Goal: Task Accomplishment & Management: Manage account settings

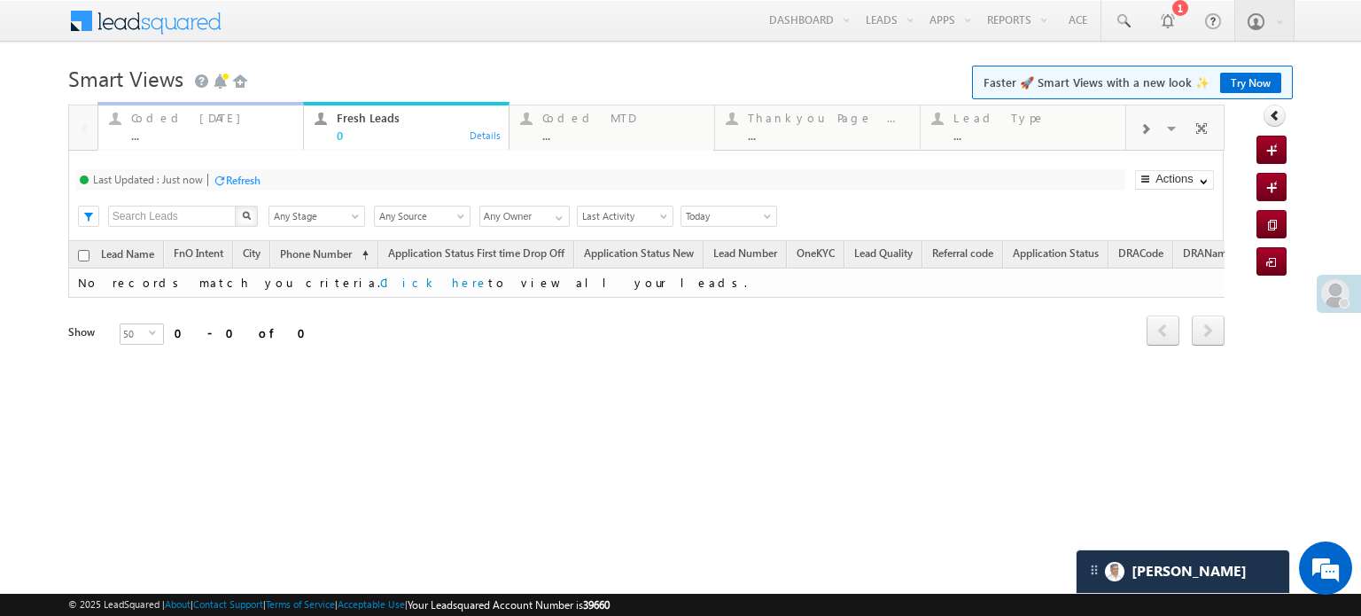
click at [174, 123] on div "Coded Today" at bounding box center [211, 118] width 161 height 14
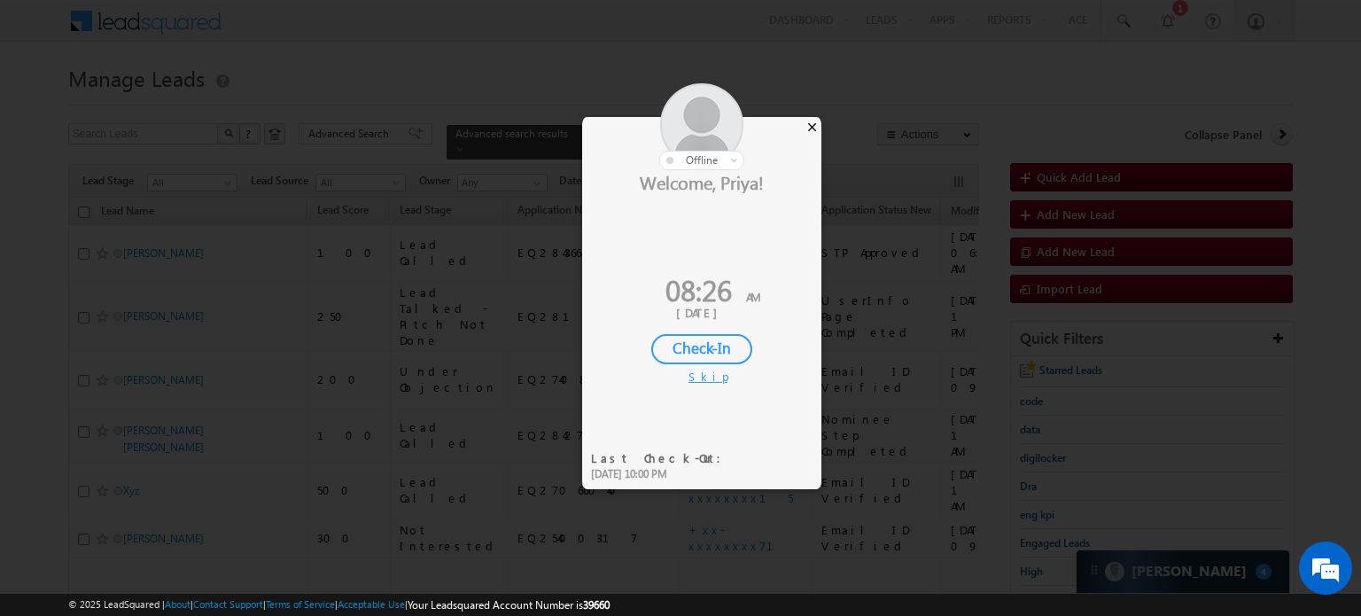
click at [813, 127] on div "×" at bounding box center [812, 126] width 19 height 19
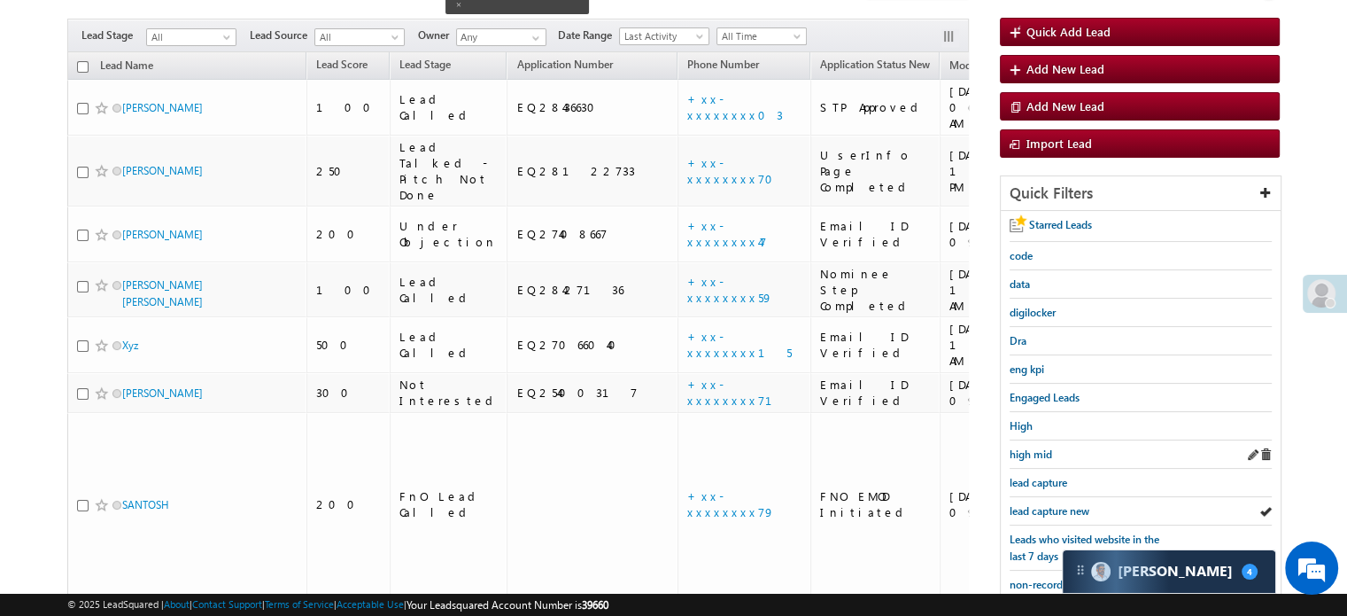
scroll to position [177, 0]
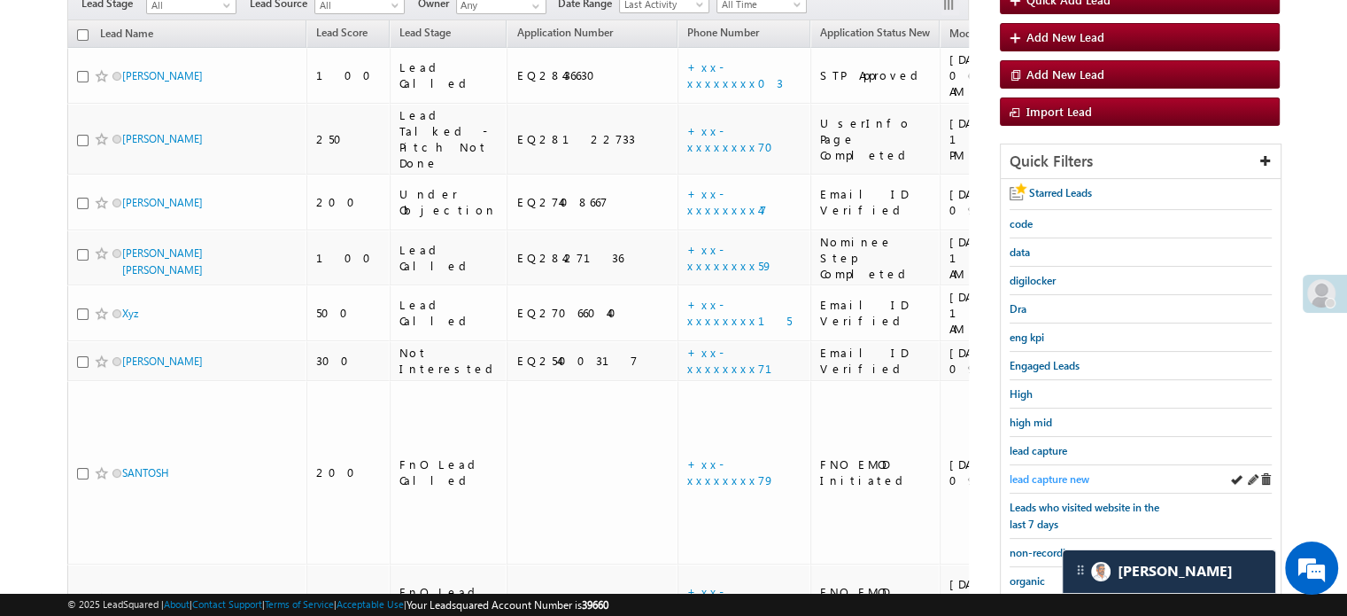
click at [1052, 474] on span "lead capture new" at bounding box center [1050, 478] width 80 height 13
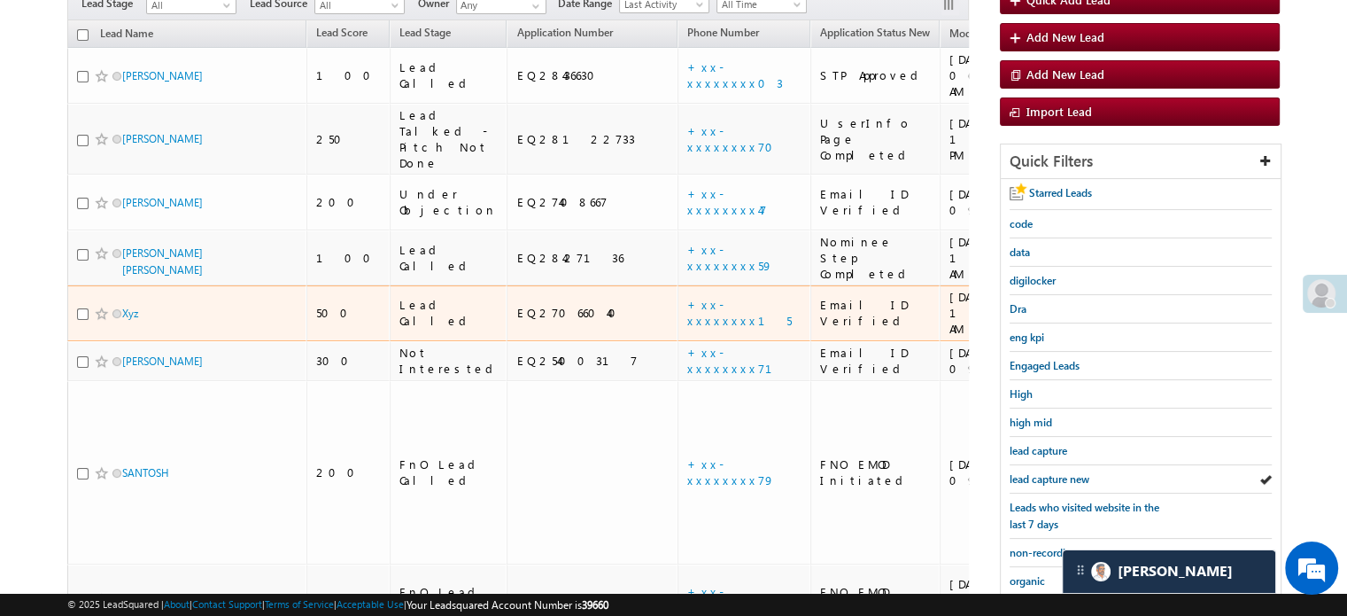
scroll to position [0, 0]
